Goal: Browse casually: Explore the website without a specific task or goal

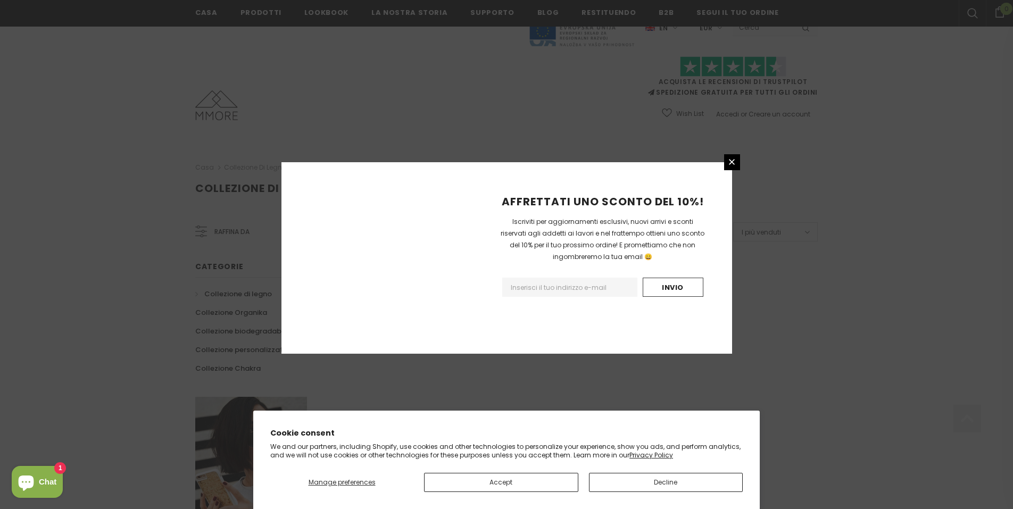
scroll to position [582, 0]
